Goal: Communication & Community: Share content

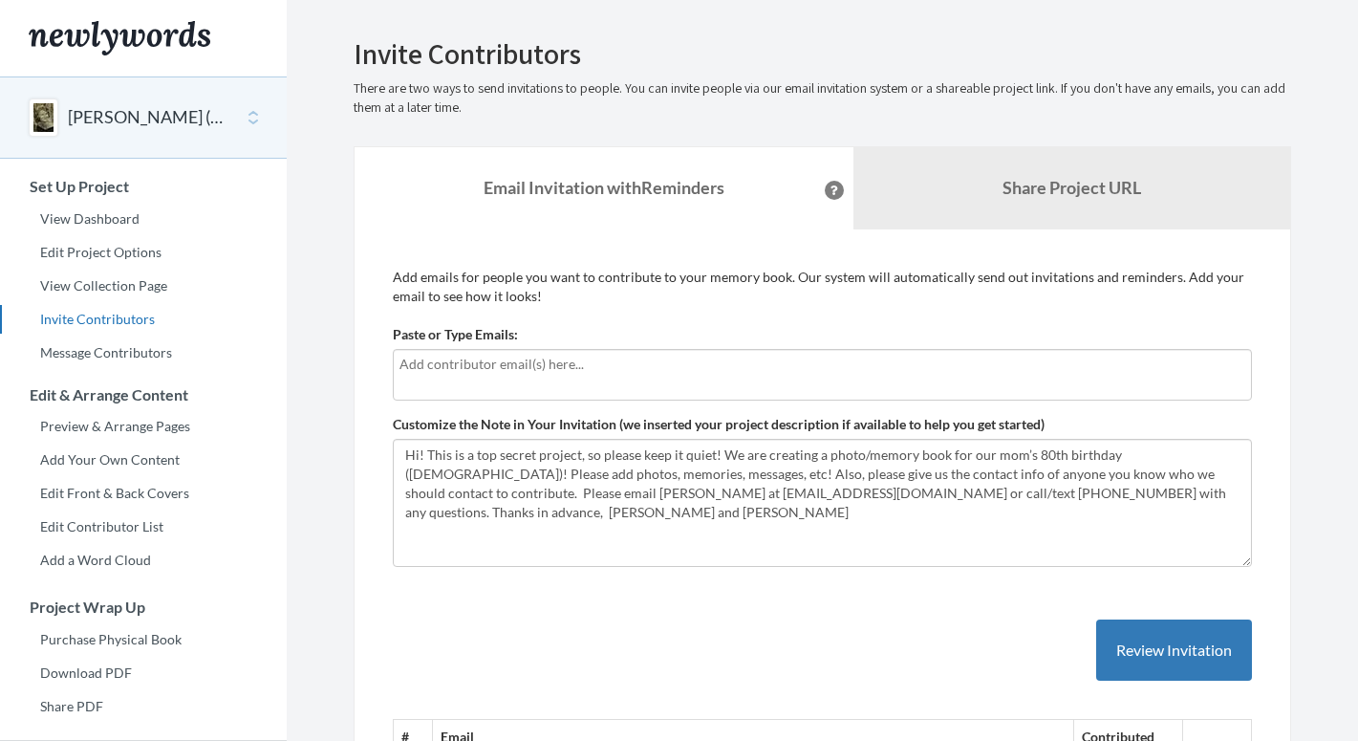
click at [467, 374] on div at bounding box center [822, 375] width 859 height 52
type input "w"
click at [467, 362] on input "text" at bounding box center [823, 364] width 846 height 21
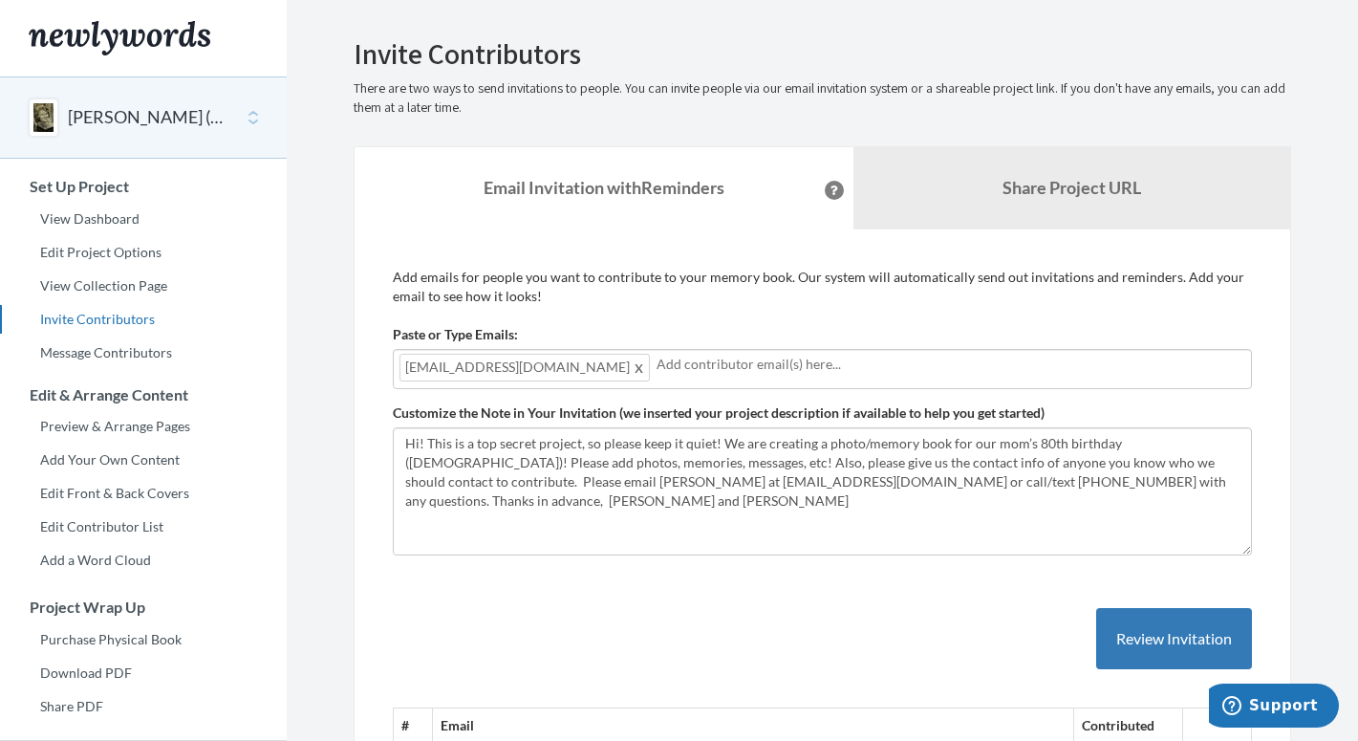
click at [825, 377] on div "[EMAIL_ADDRESS][DOMAIN_NAME]" at bounding box center [822, 369] width 859 height 40
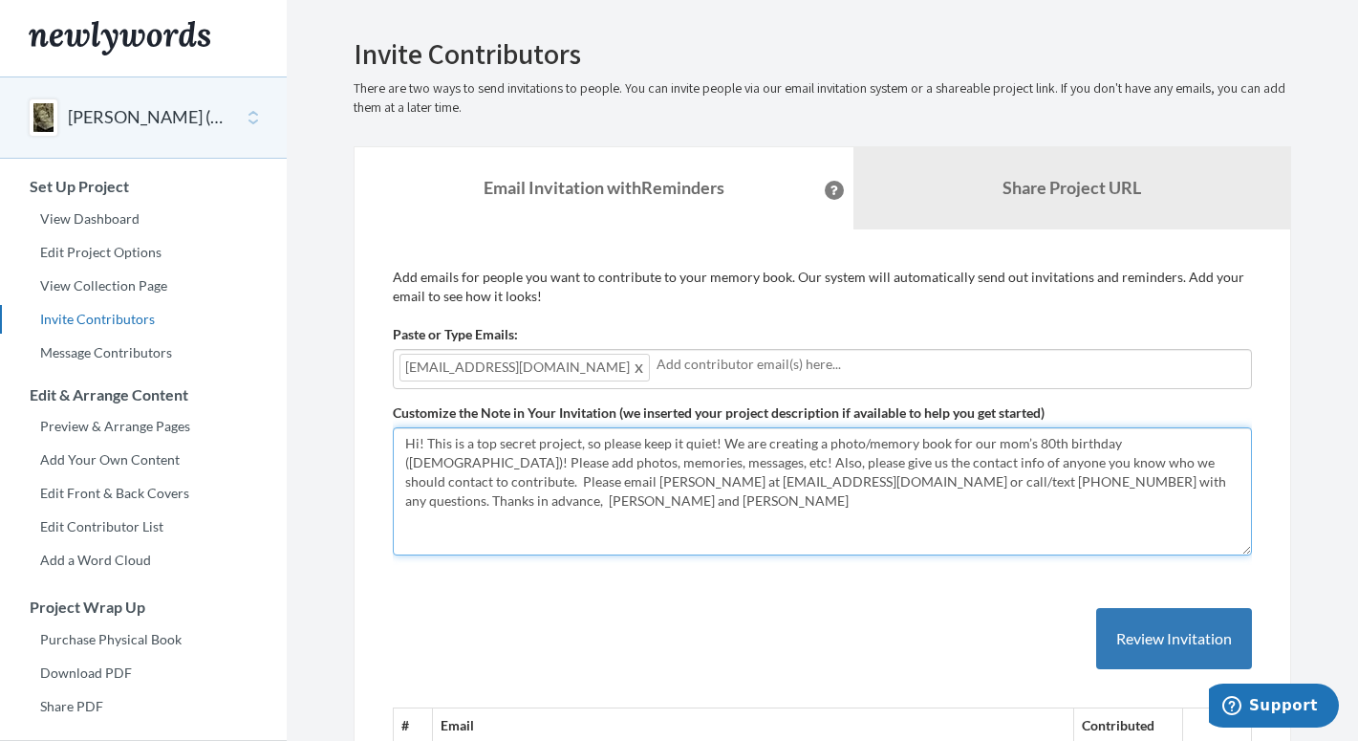
click at [696, 535] on textarea "Hi! This is a top secret project, so please keep it quiet! We are creating a ph…" at bounding box center [822, 491] width 859 height 128
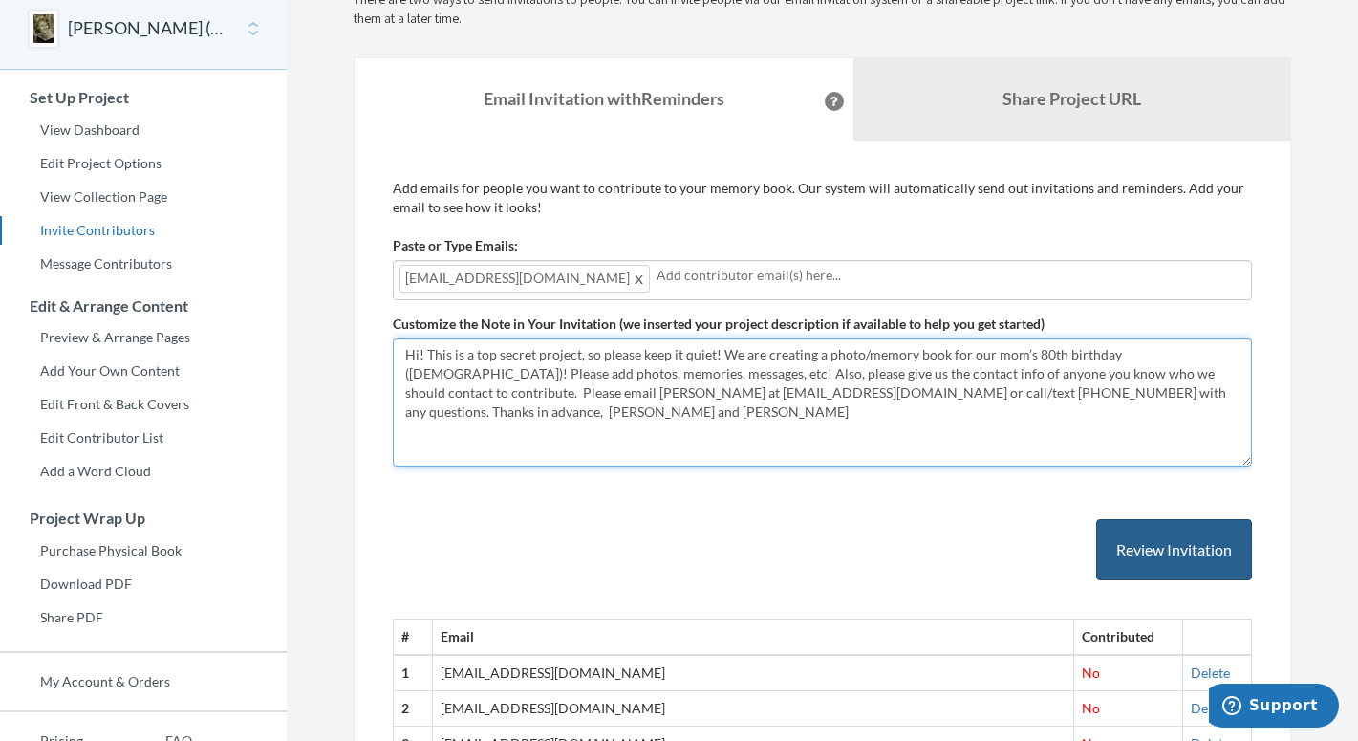
scroll to position [82, 0]
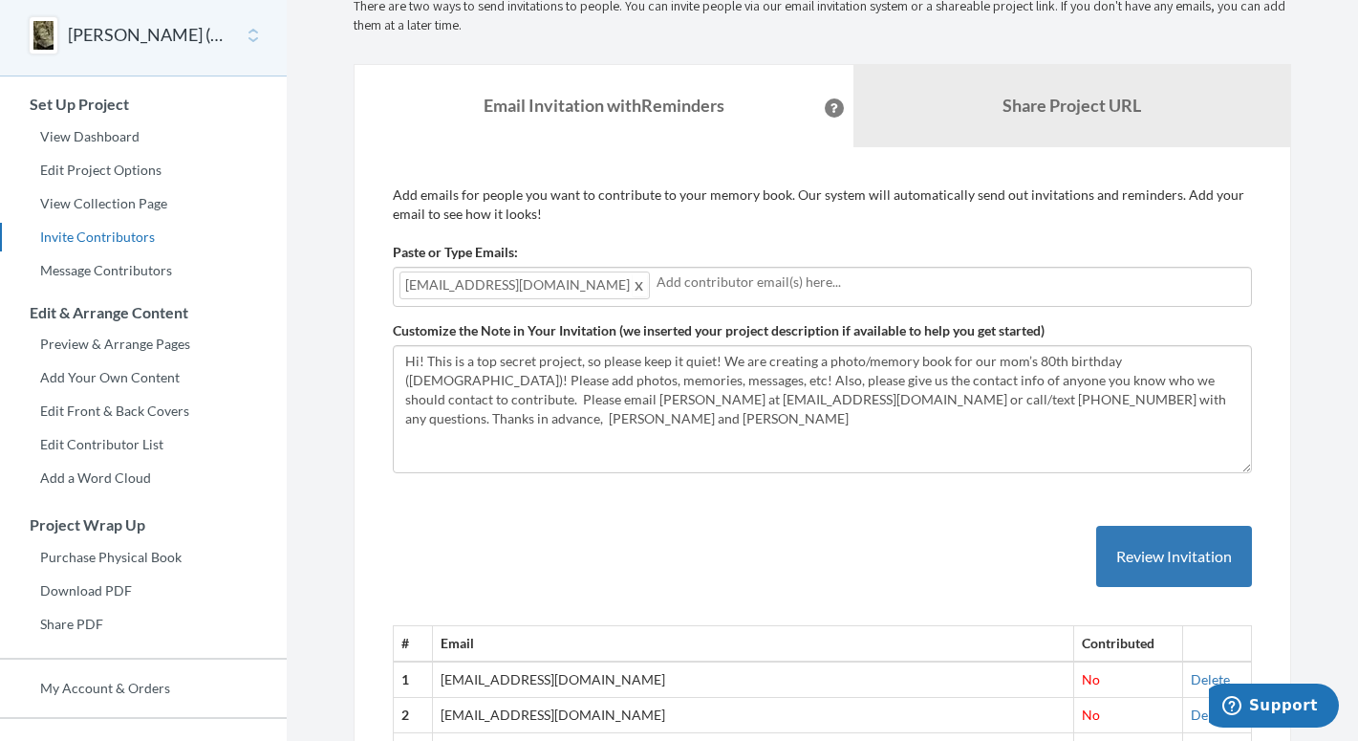
click at [633, 282] on span at bounding box center [640, 284] width 14 height 23
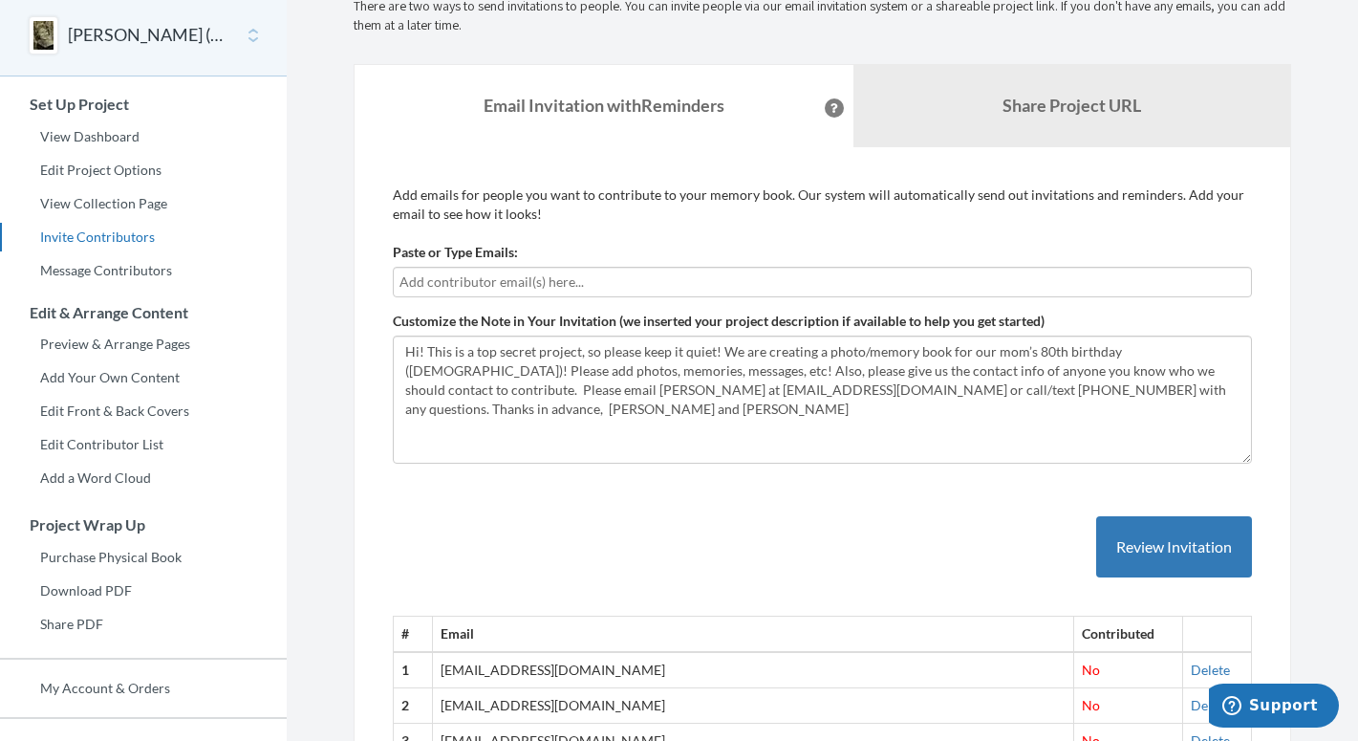
click at [558, 273] on input "text" at bounding box center [823, 281] width 846 height 21
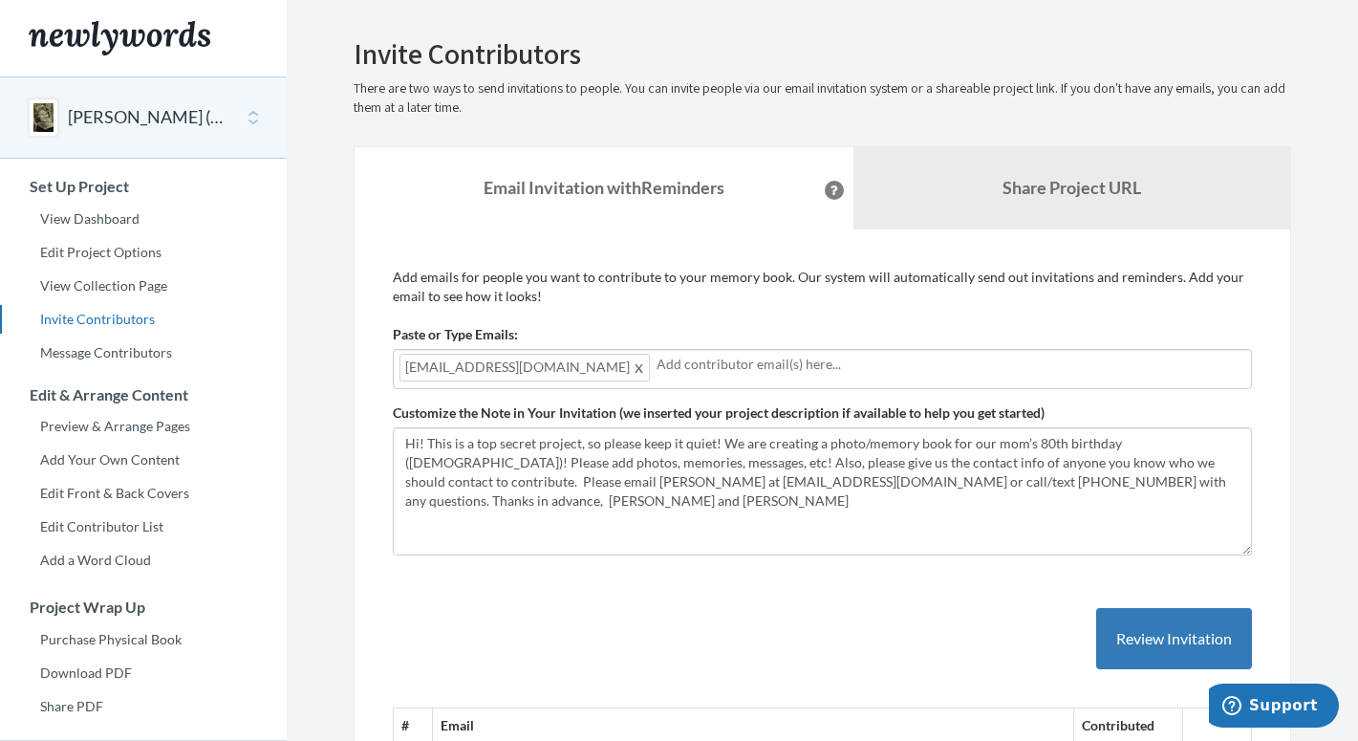
scroll to position [0, 0]
click at [1170, 639] on button "Review Invitation" at bounding box center [1174, 639] width 156 height 62
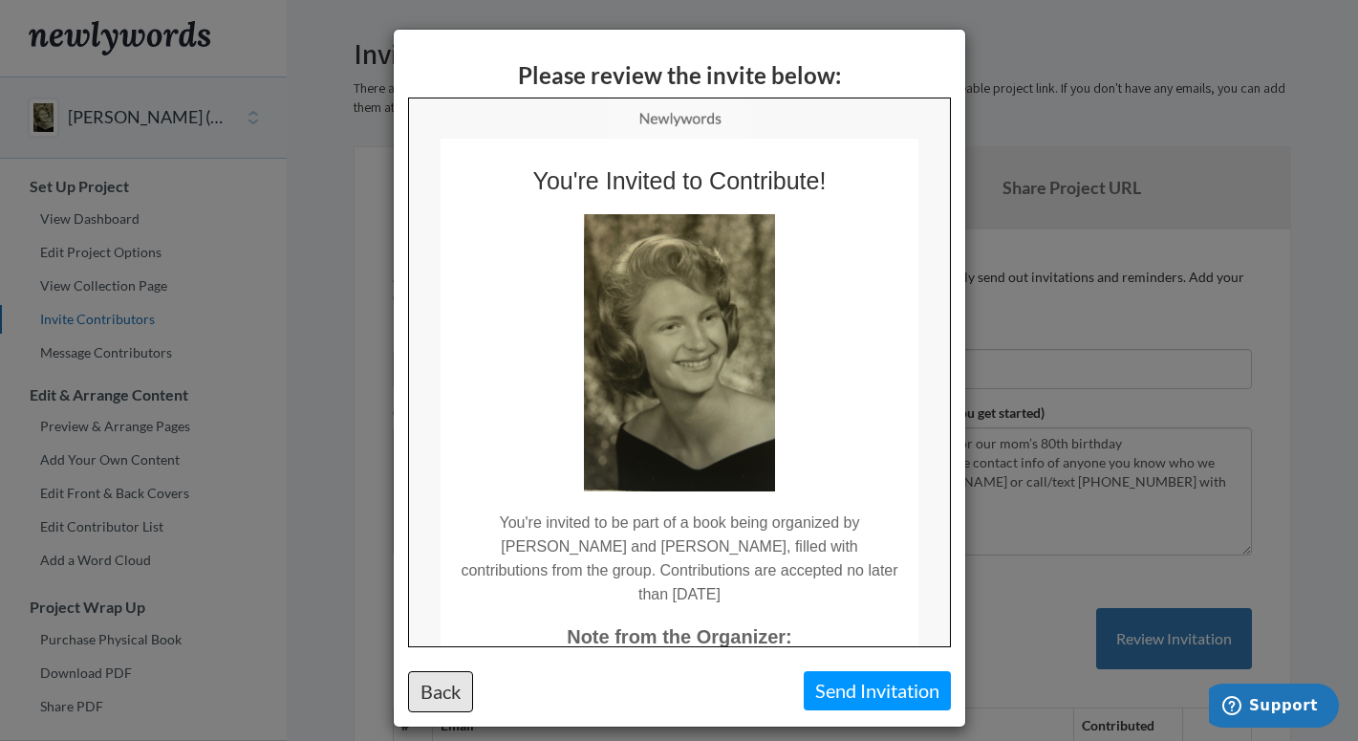
click at [457, 686] on button "Back" at bounding box center [440, 691] width 65 height 41
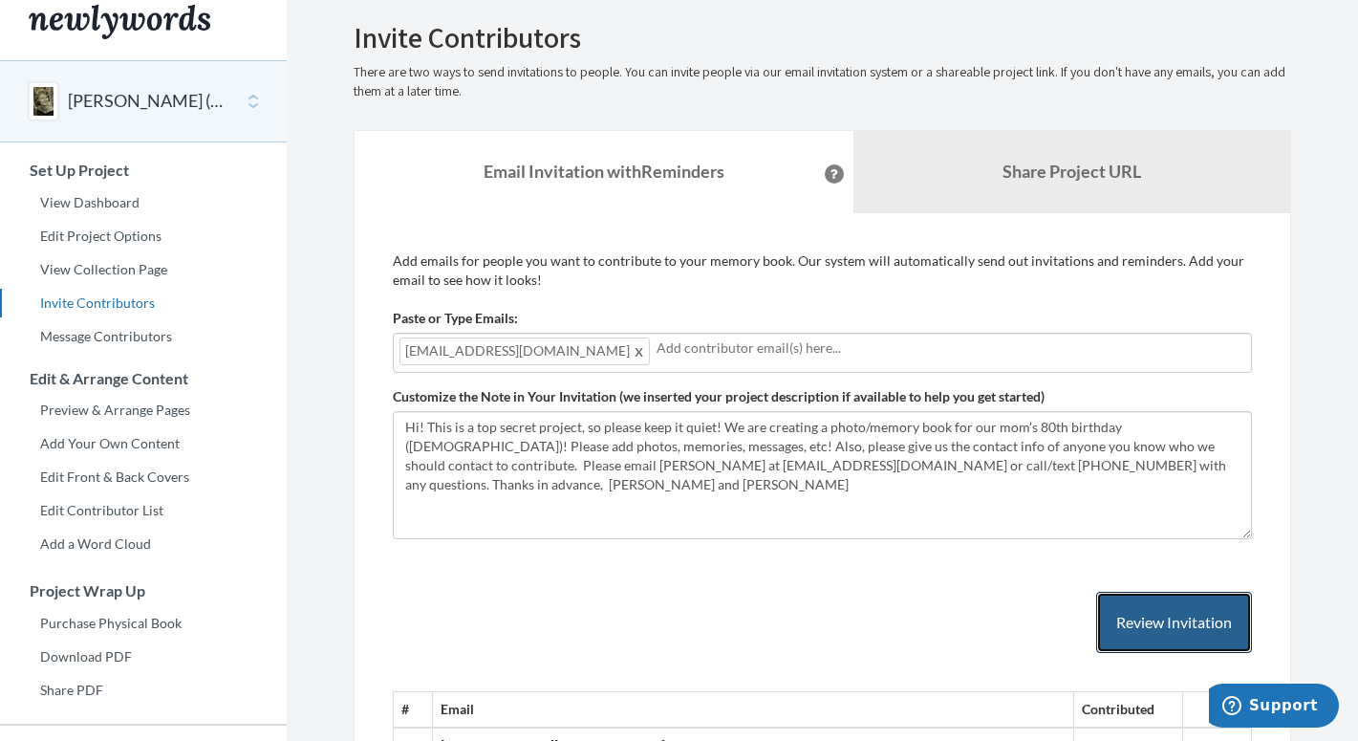
scroll to position [57, 0]
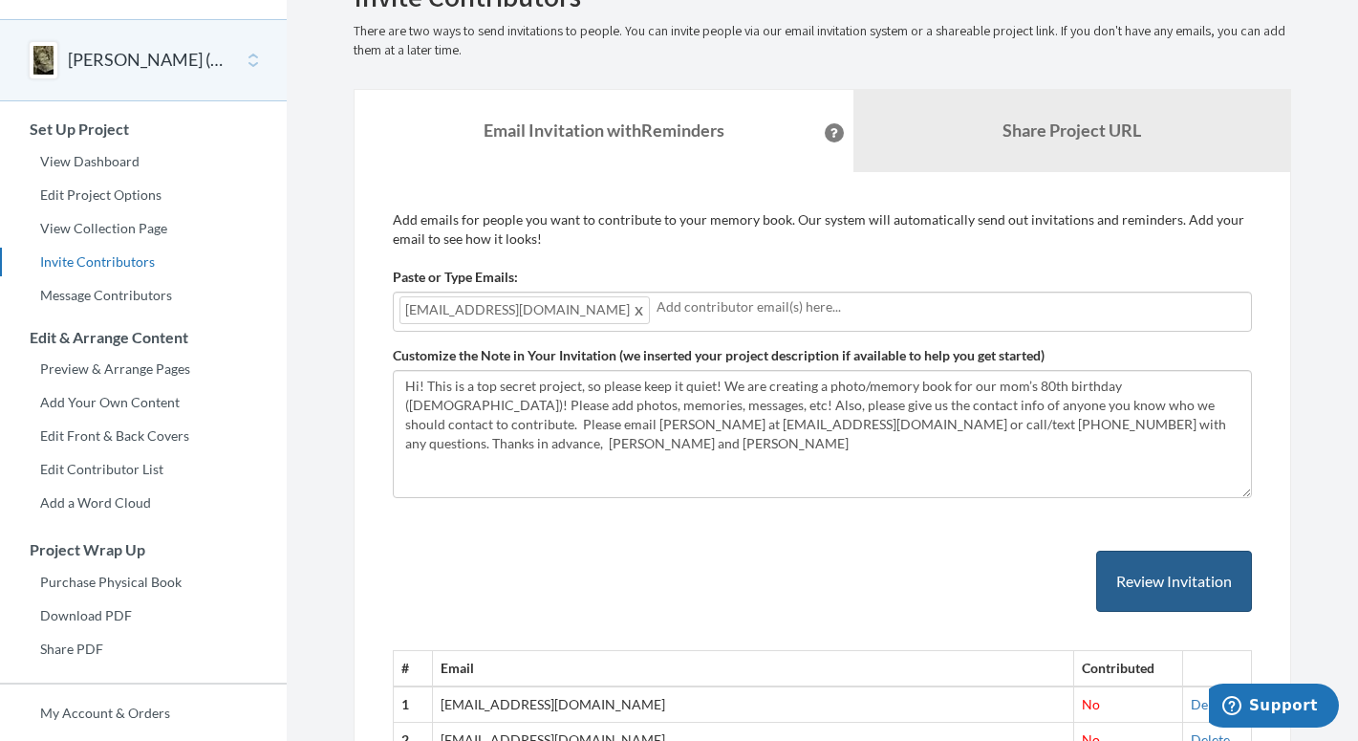
click at [1154, 578] on button "Review Invitation" at bounding box center [1174, 582] width 156 height 62
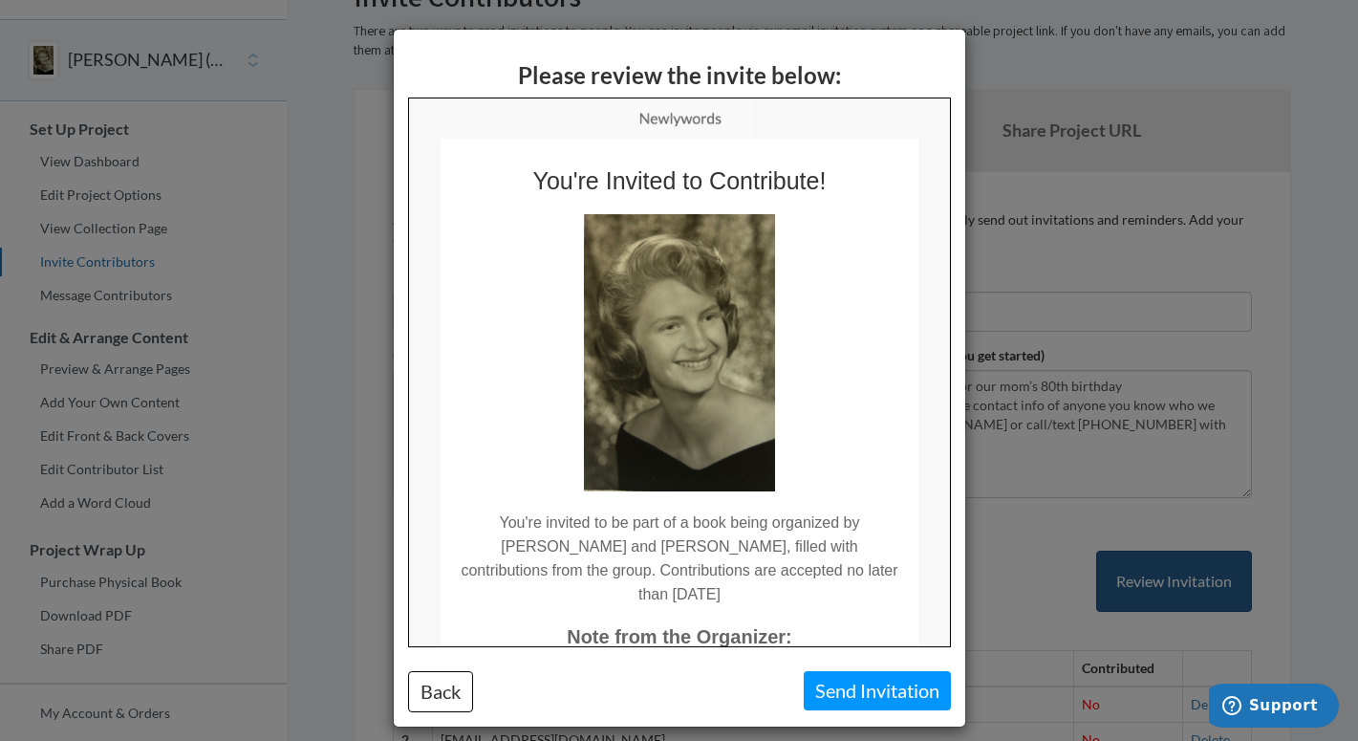
scroll to position [0, 0]
click at [871, 701] on button "Send Invitation" at bounding box center [877, 690] width 147 height 39
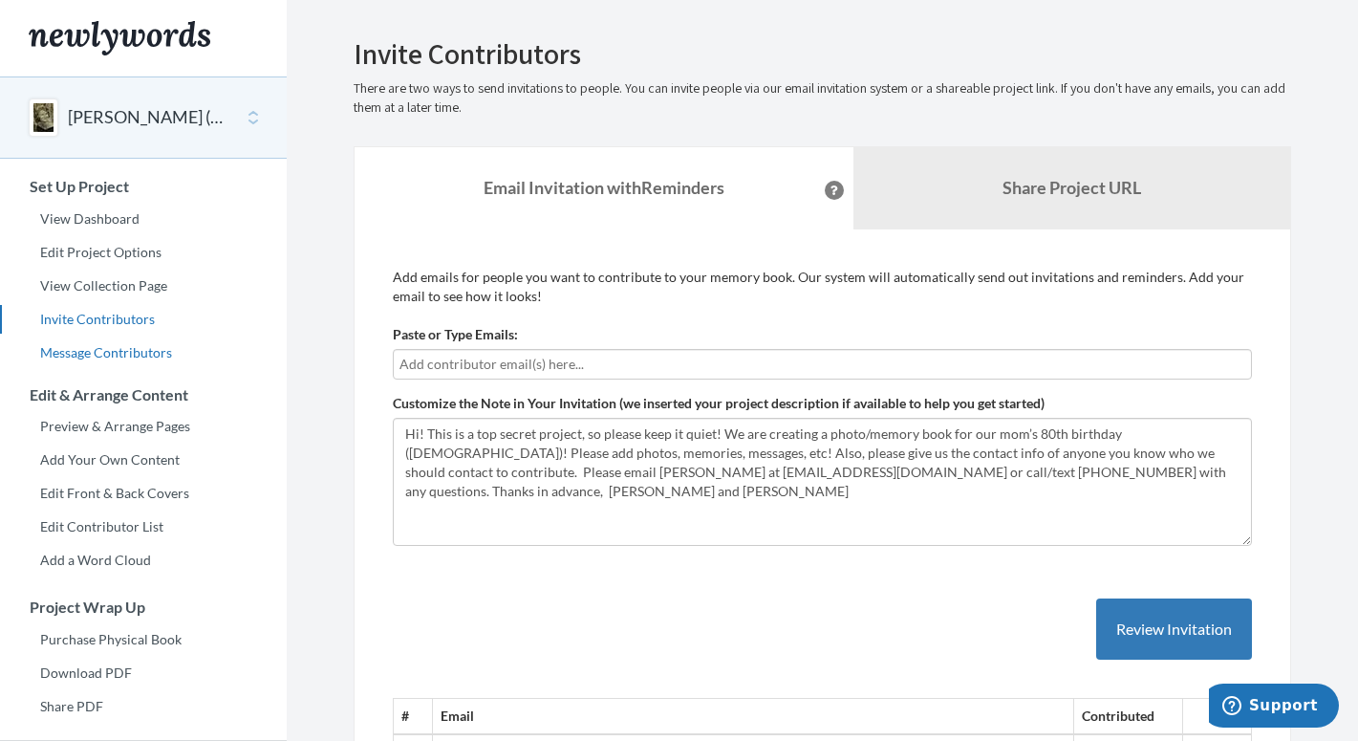
click at [126, 357] on link "Message Contributors" at bounding box center [143, 352] width 287 height 29
